Goal: Task Accomplishment & Management: Manage account settings

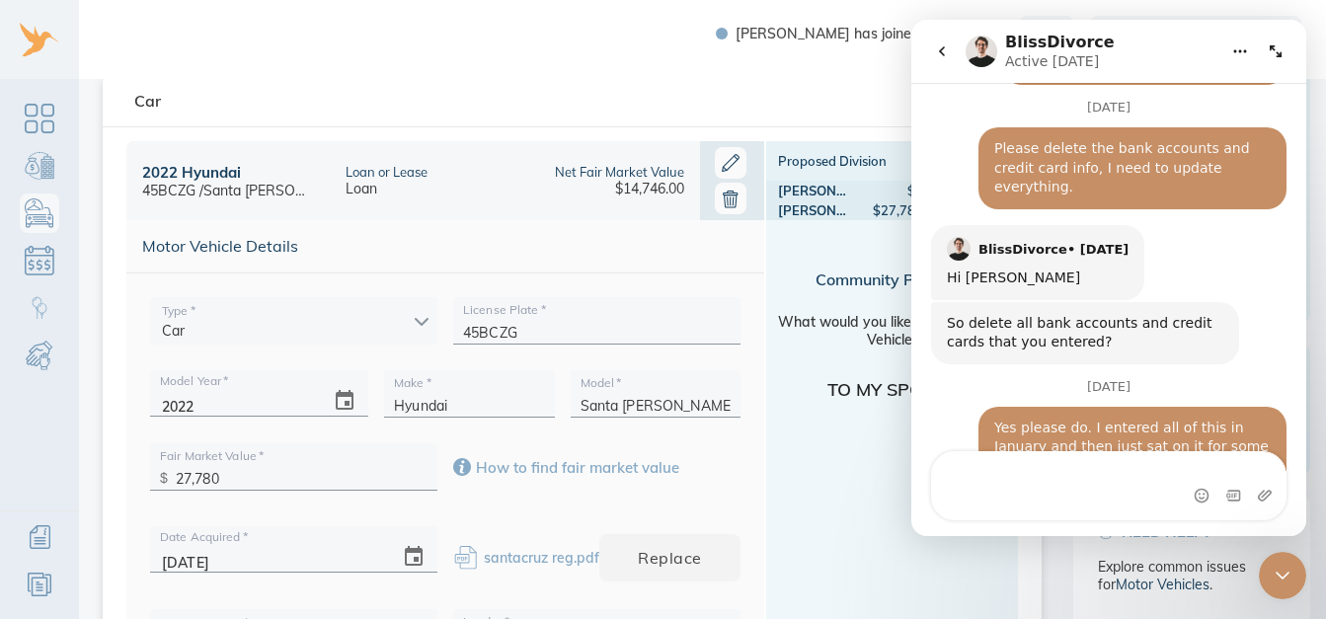
scroll to position [89, 0]
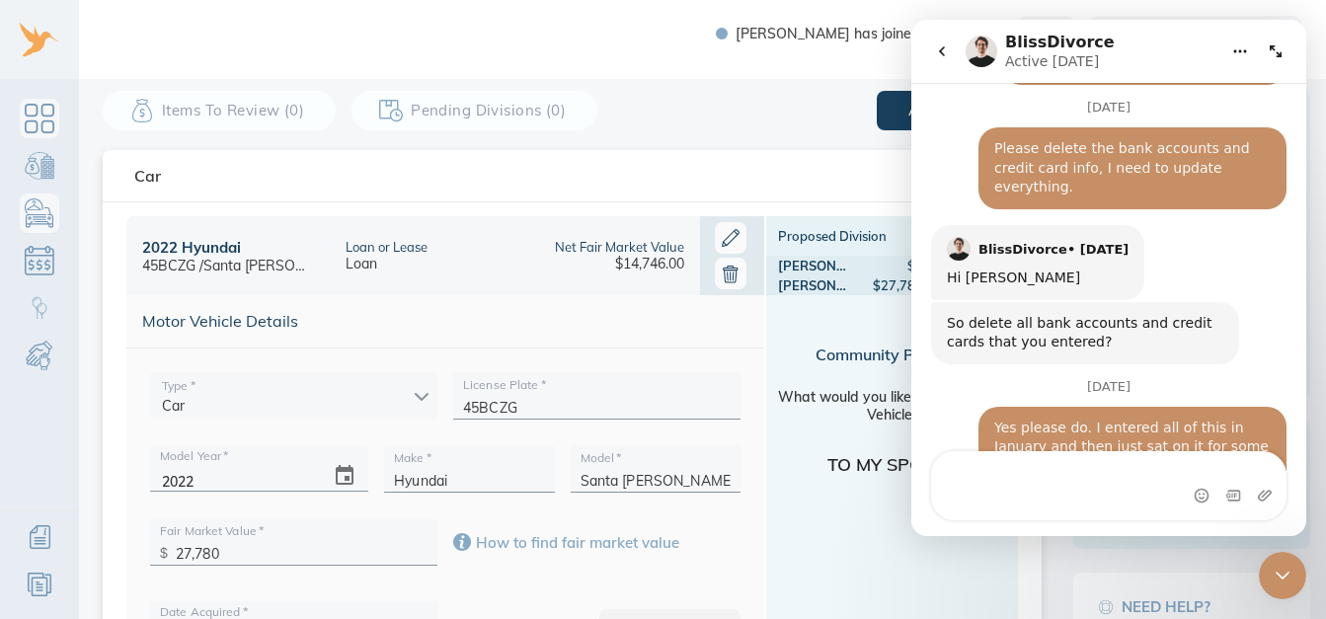
click at [52, 126] on link "Dashboard" at bounding box center [39, 118] width 39 height 39
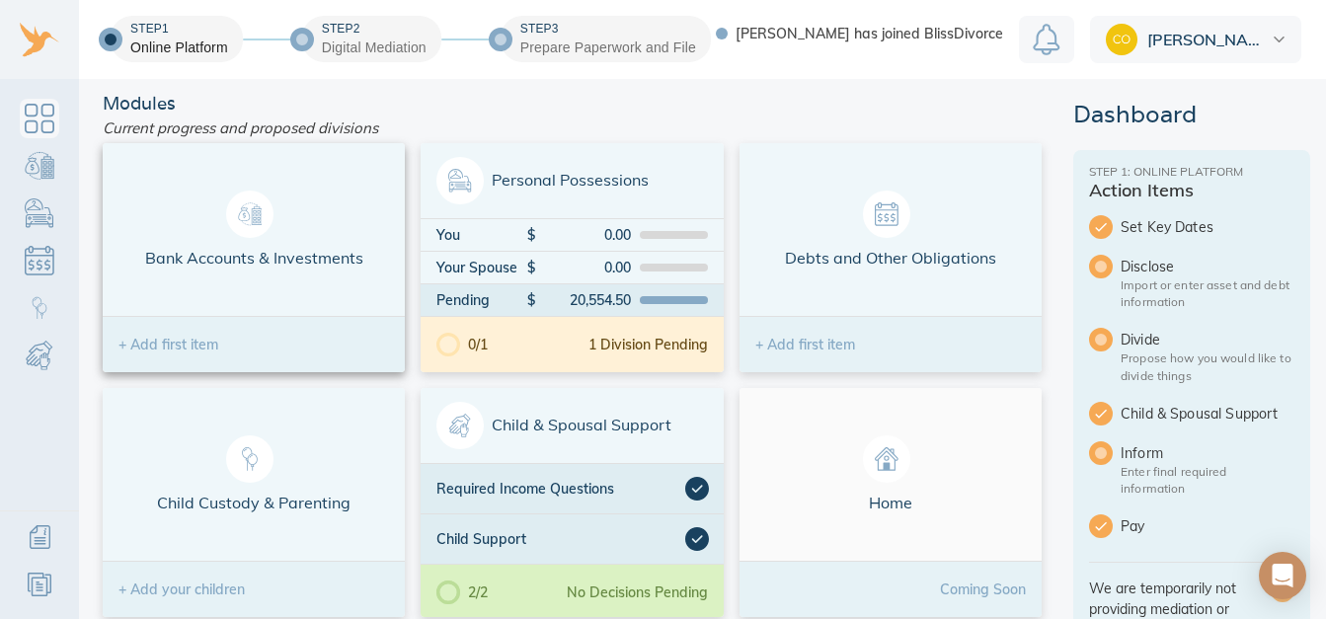
click at [212, 348] on div "+ Add first item" at bounding box center [168, 345] width 100 height 14
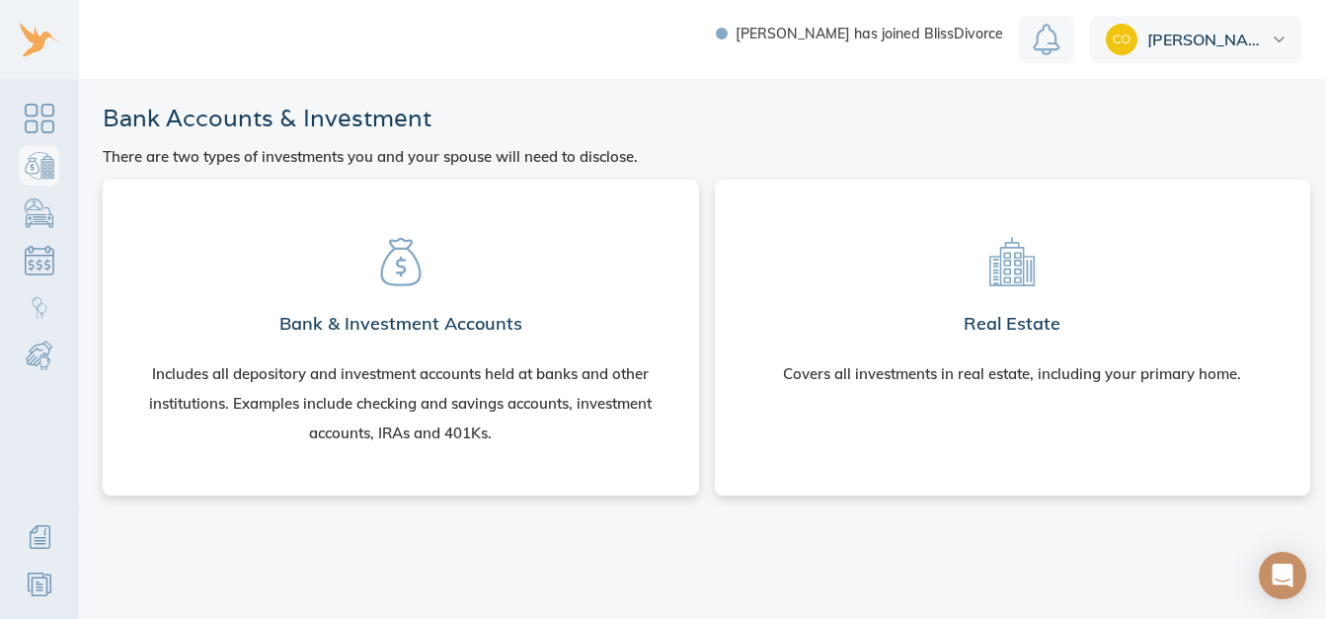
click at [408, 283] on icon at bounding box center [400, 262] width 40 height 48
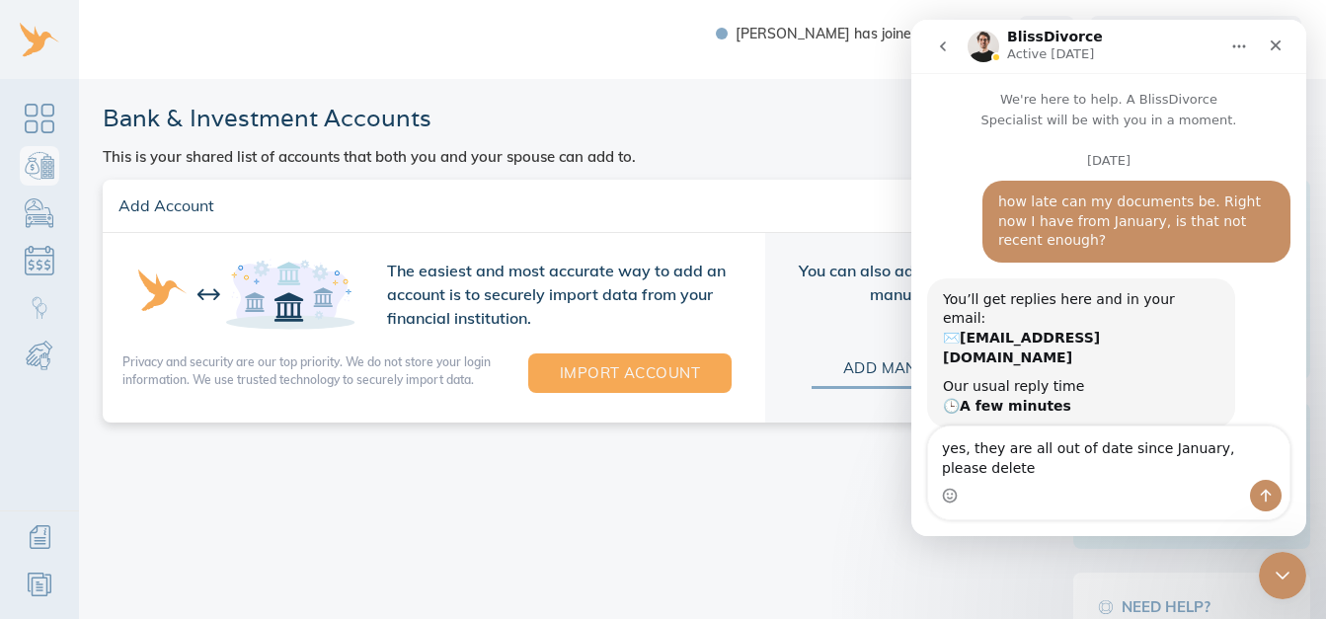
scroll to position [991, 0]
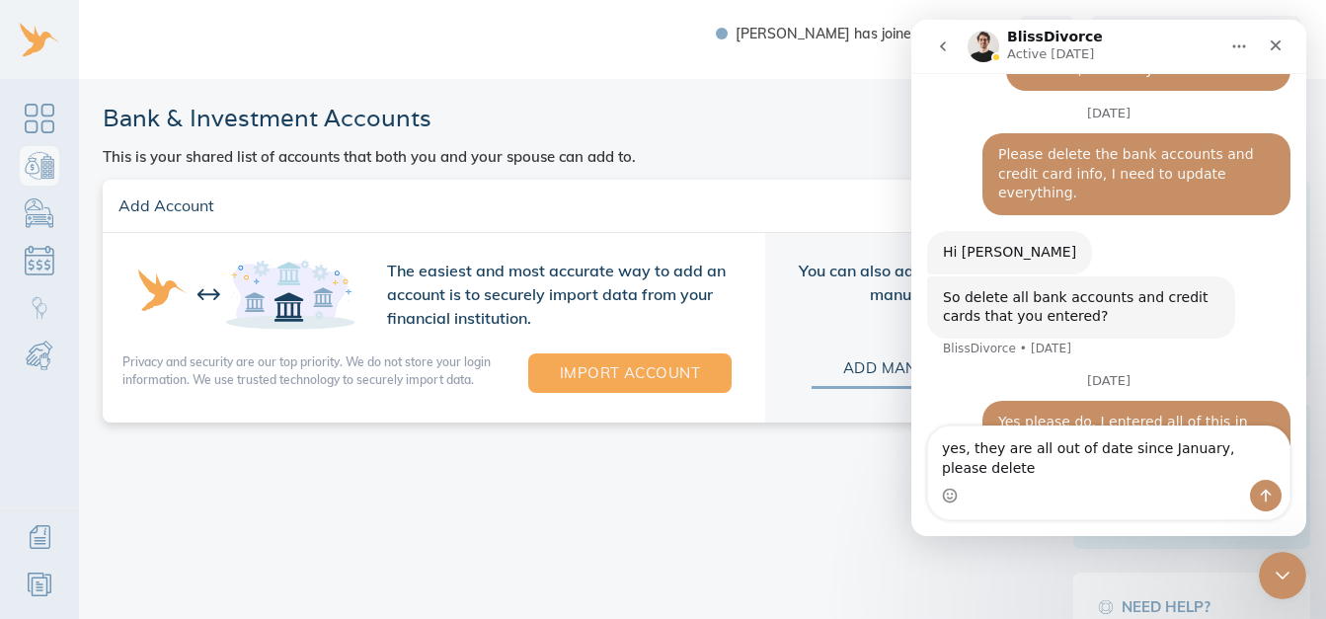
click at [1270, 465] on textarea "yes, they are all out of date since January, please delete" at bounding box center [1108, 453] width 361 height 53
click at [1258, 465] on textarea "yes, they are all out of date since January, please e" at bounding box center [1108, 453] width 361 height 53
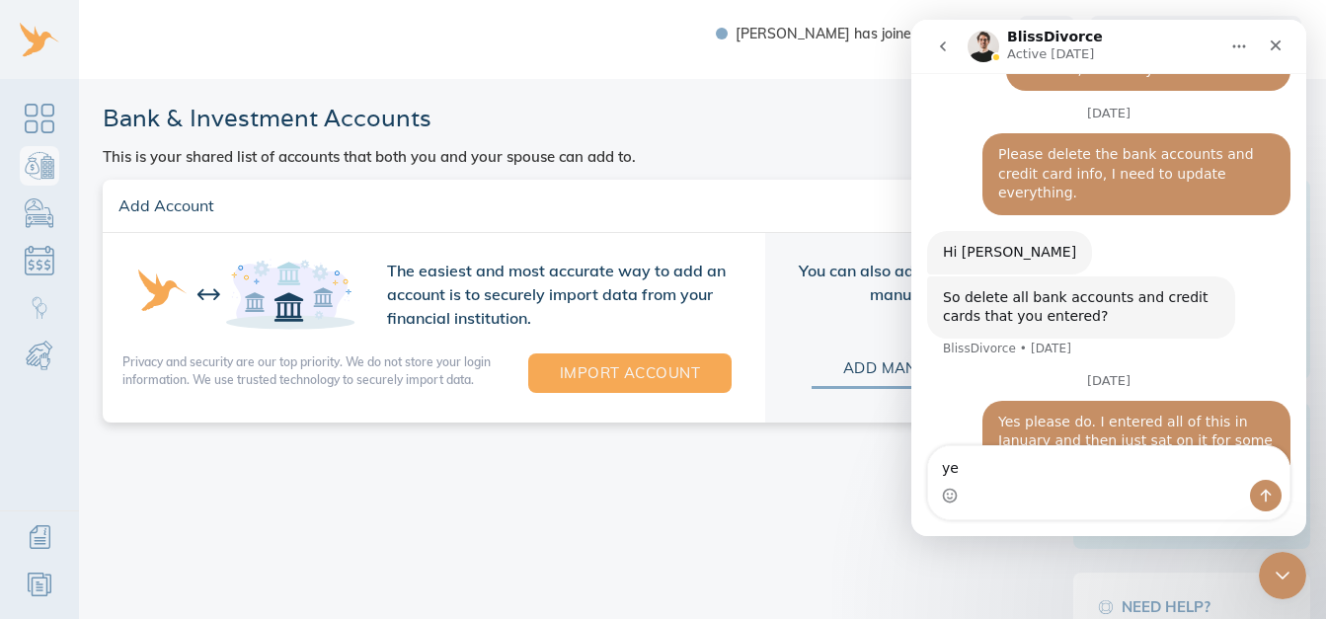
type textarea "y"
click at [1297, 562] on div "Close Intercom Messenger" at bounding box center [1279, 572] width 47 height 47
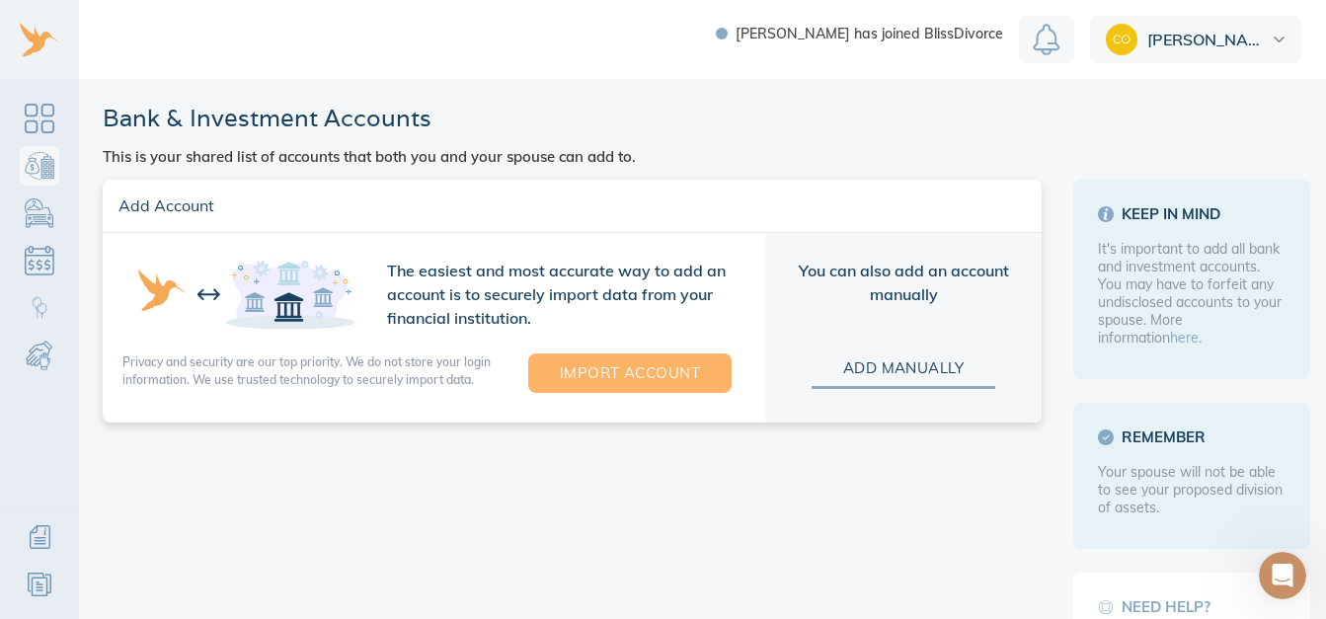
click at [616, 375] on span "Import Account" at bounding box center [630, 373] width 140 height 26
click at [1255, 52] on div "Courtney" at bounding box center [1195, 39] width 211 height 47
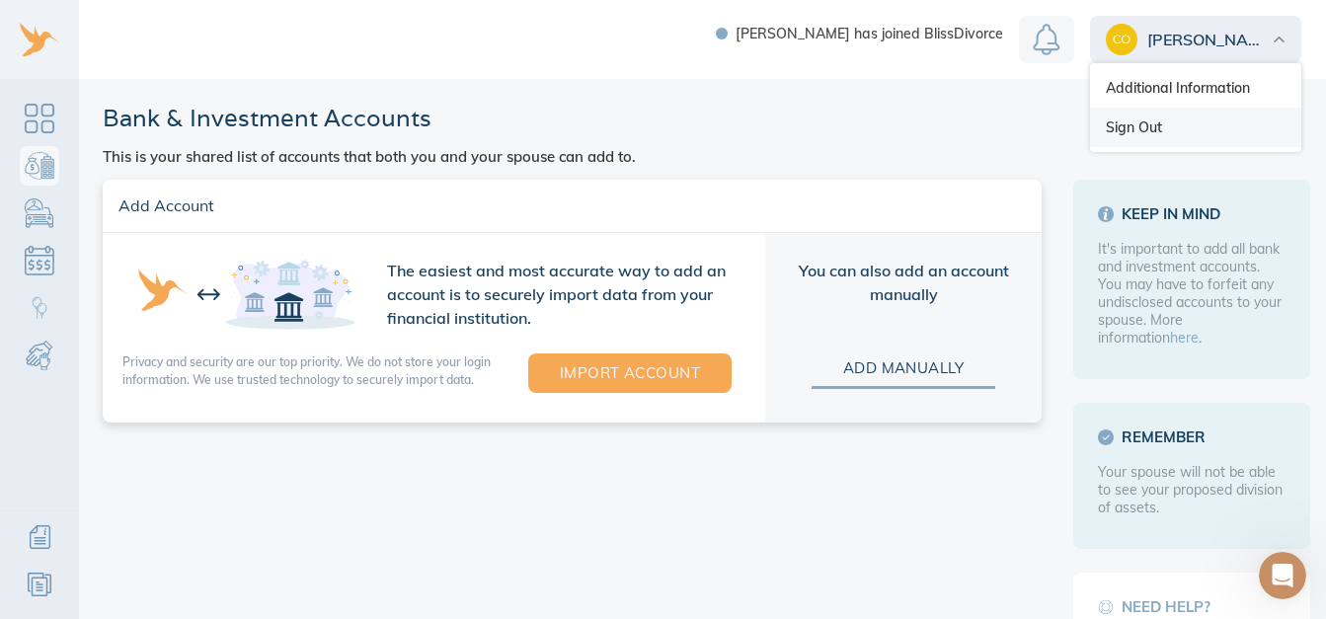
click at [1143, 127] on link "Sign Out" at bounding box center [1195, 127] width 211 height 39
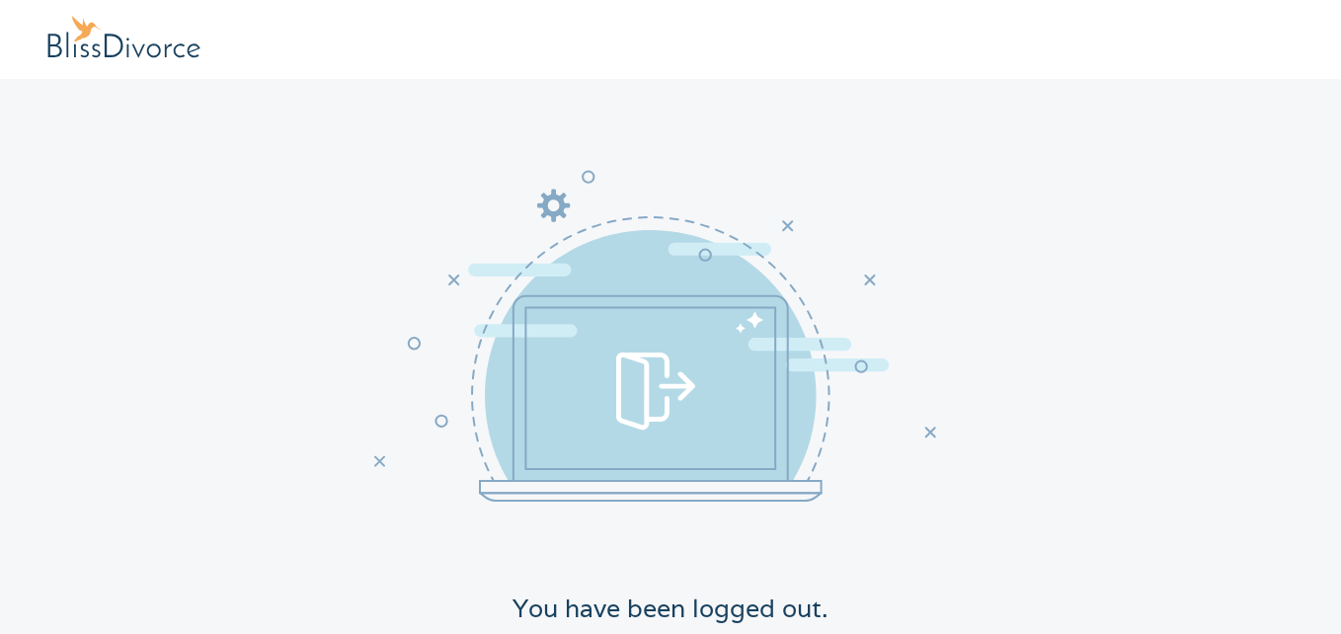
scroll to position [113, 0]
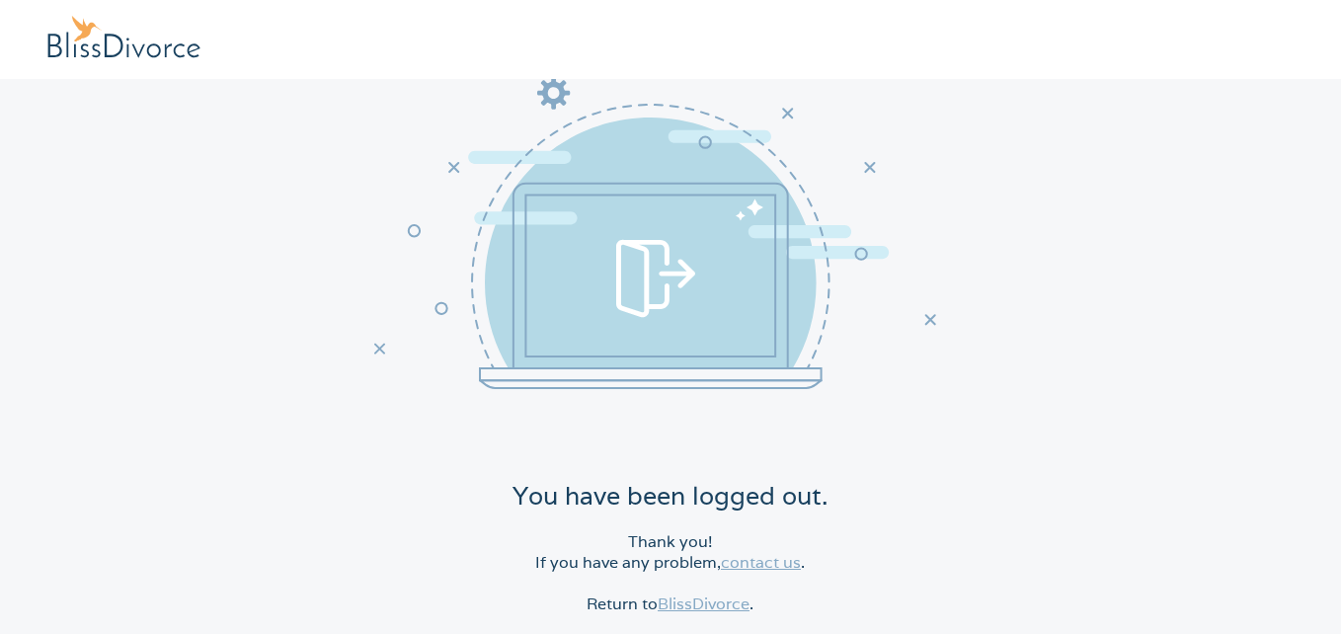
click at [703, 601] on link "BlissDivorce" at bounding box center [704, 603] width 92 height 21
